Goal: Information Seeking & Learning: Find specific fact

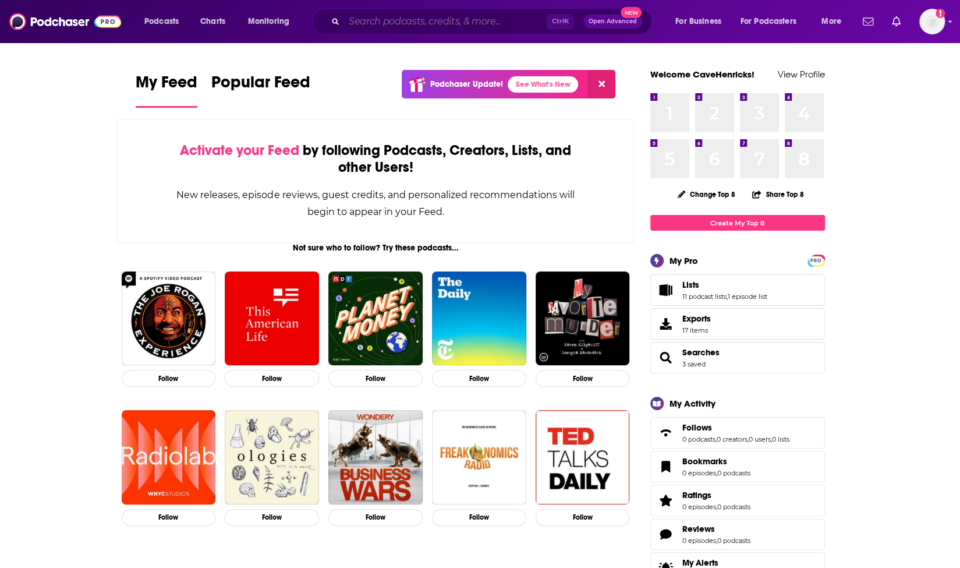
click at [393, 22] on input "Search podcasts, credits, & more..." at bounding box center [445, 21] width 203 height 19
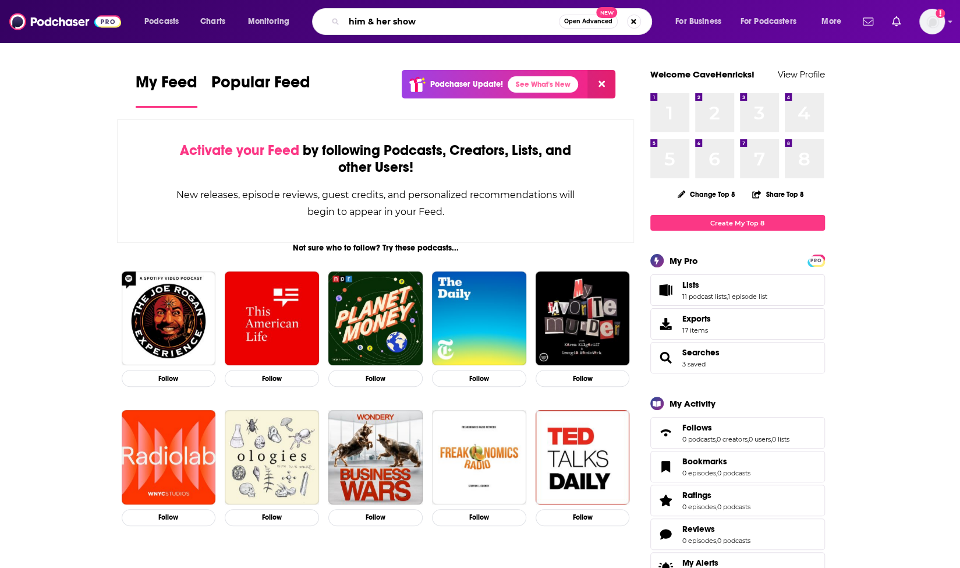
type input "him & her show"
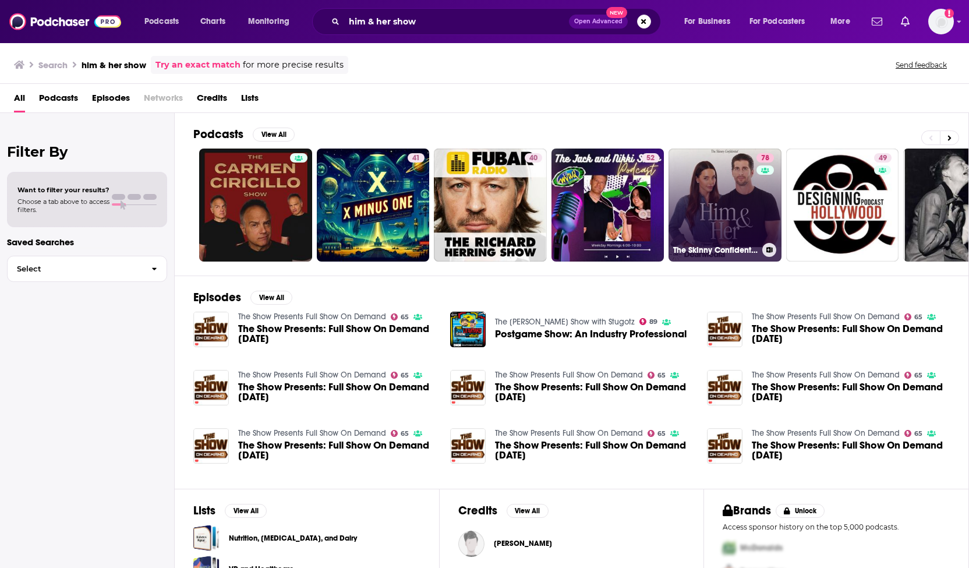
click at [712, 178] on link "78 The Skinny Confidential Him & Her Show" at bounding box center [724, 204] width 113 height 113
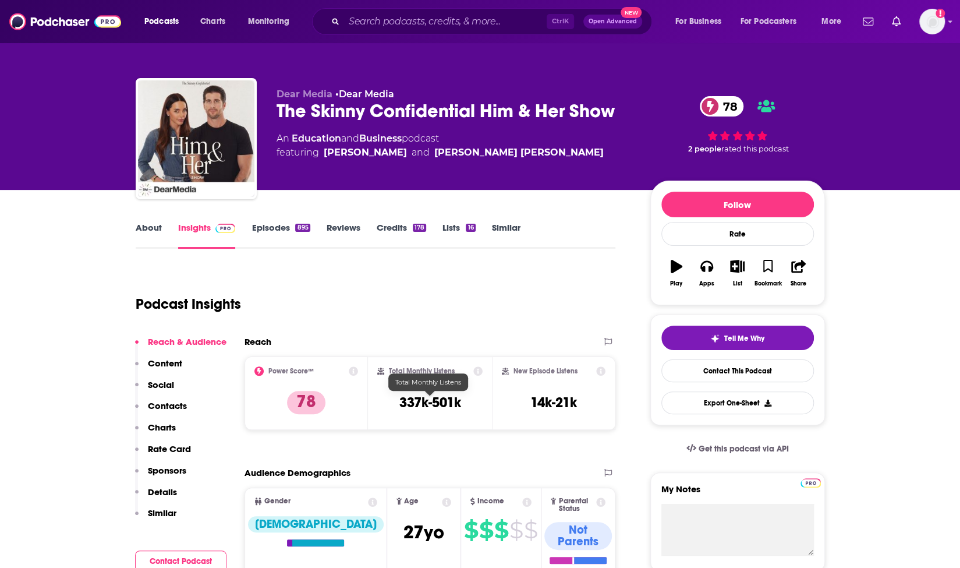
click at [397, 400] on div "Total Monthly Listens 337k-501k" at bounding box center [429, 393] width 105 height 54
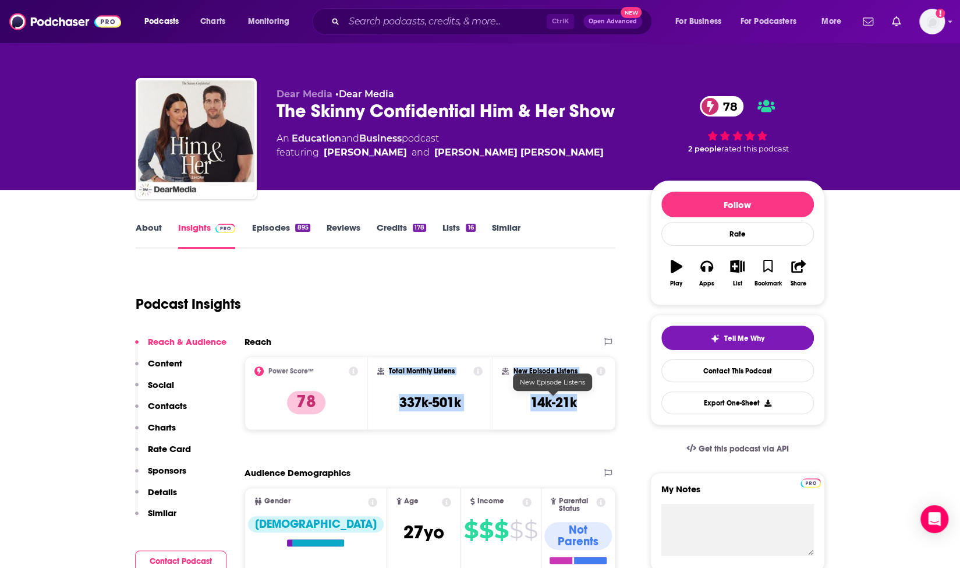
drag, startPoint x: 393, startPoint y: 371, endPoint x: 579, endPoint y: 399, distance: 187.1
click at [579, 402] on div "Power Score™ 78 Total Monthly Listens 337k-501k New Episode Listens 14k-21k" at bounding box center [429, 392] width 371 height 73
copy div "Total Monthly Listens 337k-501k New Episode Listens 14k-21k"
